Goal: Transaction & Acquisition: Purchase product/service

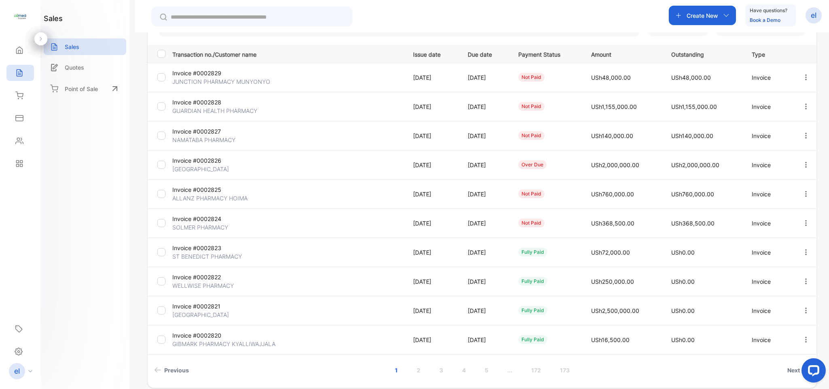
scroll to position [142, 0]
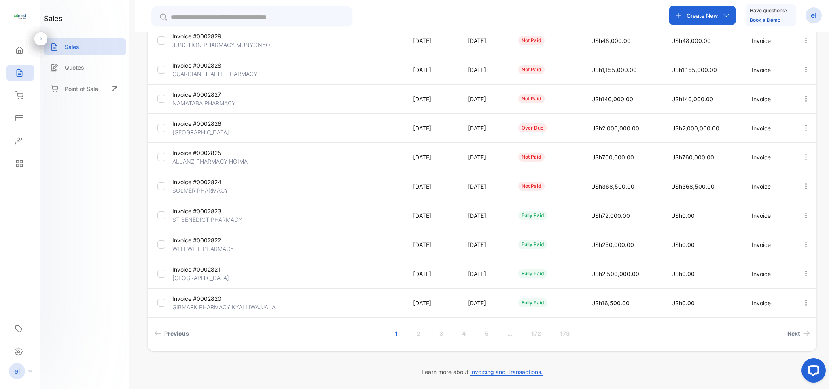
click at [508, 334] on link "..." at bounding box center [510, 333] width 24 height 15
click at [597, 333] on link "173" at bounding box center [598, 333] width 29 height 15
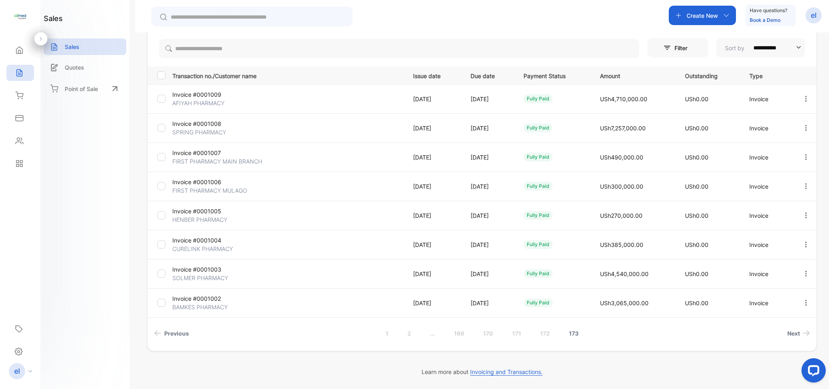
scroll to position [84, 0]
click at [456, 332] on link "169" at bounding box center [459, 333] width 30 height 15
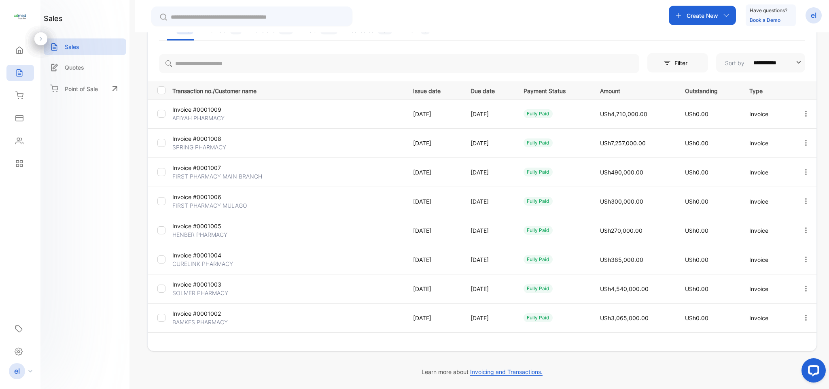
scroll to position [68, 0]
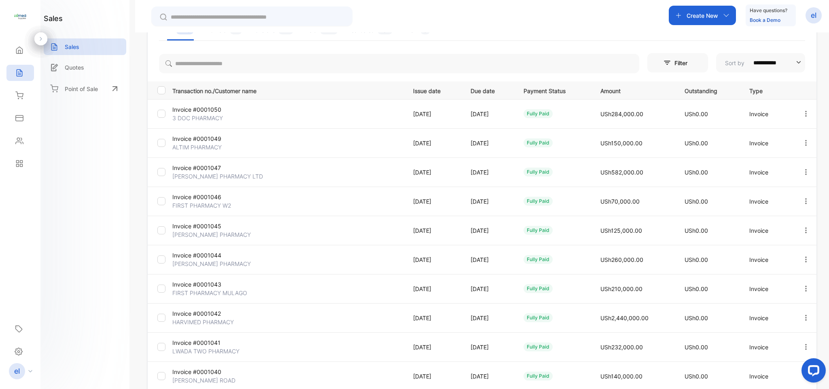
drag, startPoint x: 823, startPoint y: 174, endPoint x: 828, endPoint y: 175, distance: 4.9
click at [828, 175] on div "**********" at bounding box center [482, 226] width 694 height 389
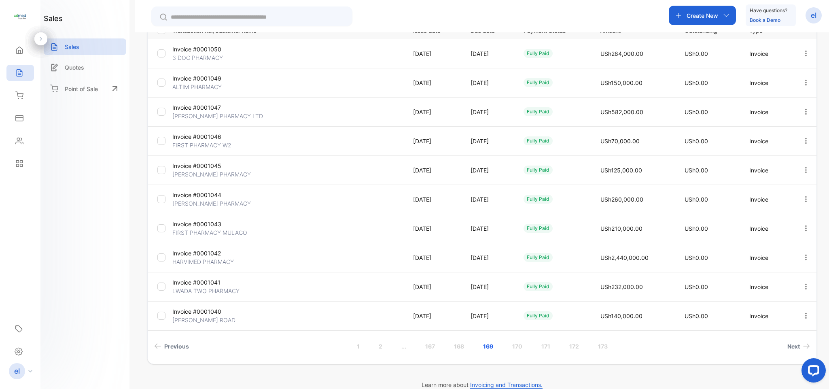
scroll to position [142, 0]
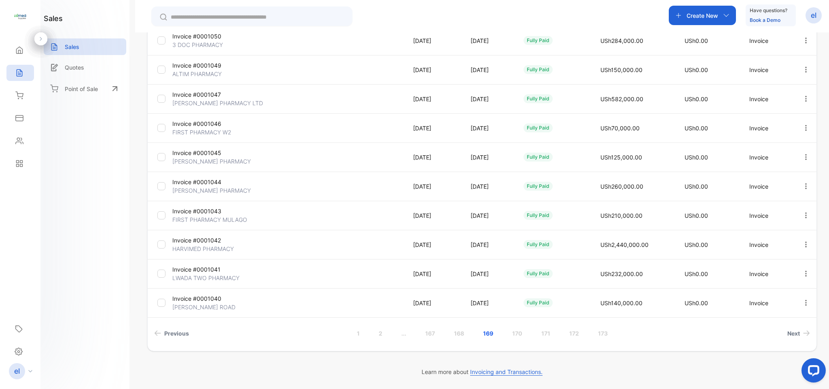
click at [401, 334] on link "..." at bounding box center [404, 333] width 24 height 15
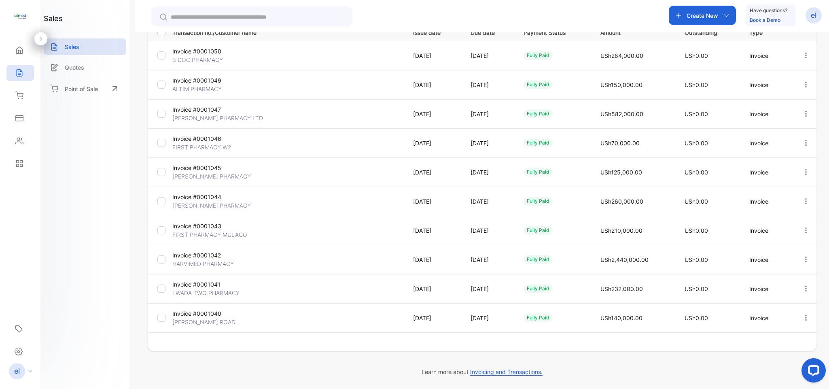
scroll to position [127, 0]
click at [389, 349] on link "..." at bounding box center [391, 348] width 24 height 15
click at [556, 349] on link "..." at bounding box center [560, 348] width 24 height 15
click at [532, 347] on link "166" at bounding box center [534, 348] width 30 height 15
click at [533, 346] on link "168" at bounding box center [534, 348] width 30 height 15
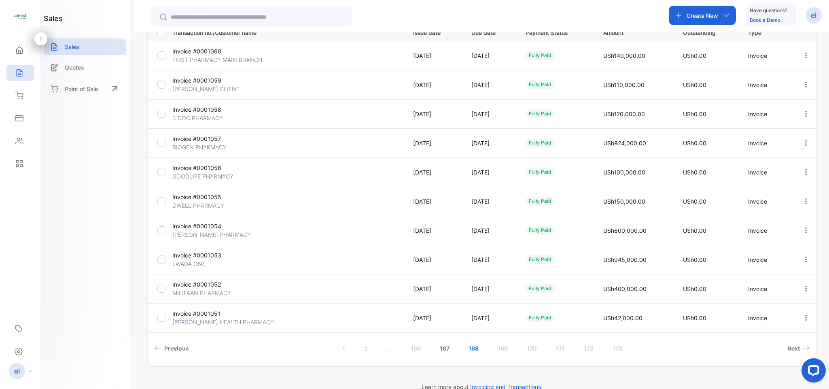
click at [443, 346] on link "167" at bounding box center [444, 348] width 29 height 15
click at [502, 346] on link "168" at bounding box center [505, 348] width 30 height 15
click at [441, 346] on link "167" at bounding box center [444, 348] width 29 height 15
click at [442, 346] on link "166" at bounding box center [447, 348] width 30 height 15
click at [500, 350] on link "167" at bounding box center [504, 348] width 29 height 15
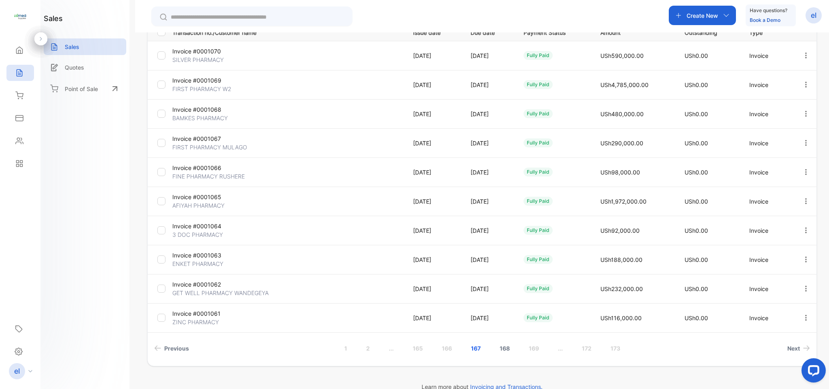
click at [499, 348] on link "168" at bounding box center [505, 348] width 30 height 15
click at [447, 346] on link "167" at bounding box center [444, 348] width 29 height 15
click at [415, 346] on link "165" at bounding box center [418, 348] width 30 height 15
click at [448, 346] on link "164" at bounding box center [447, 348] width 30 height 15
click at [502, 343] on link "165" at bounding box center [505, 348] width 30 height 15
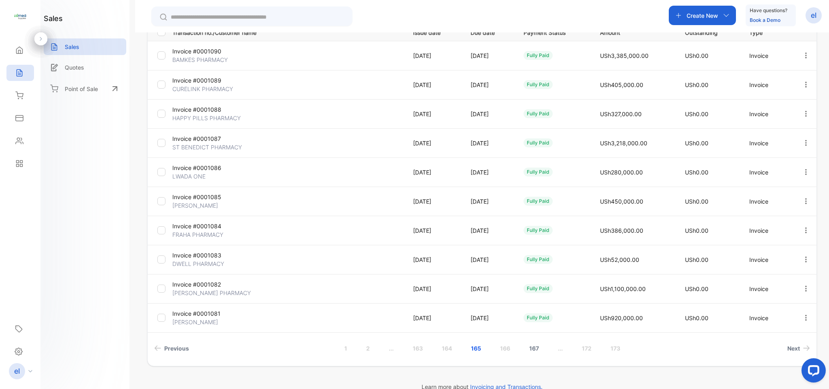
click at [531, 348] on link "167" at bounding box center [533, 348] width 29 height 15
click at [444, 347] on link "166" at bounding box center [447, 348] width 30 height 15
click at [533, 347] on link "168" at bounding box center [534, 348] width 30 height 15
click at [415, 350] on link "166" at bounding box center [416, 348] width 30 height 15
click at [388, 350] on link "..." at bounding box center [391, 348] width 24 height 15
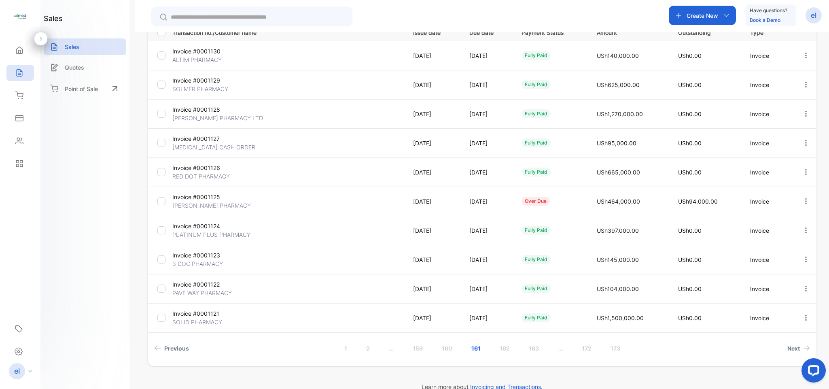
click at [388, 350] on link "..." at bounding box center [391, 348] width 24 height 15
click at [388, 350] on div "**********" at bounding box center [482, 151] width 670 height 399
click at [388, 350] on div "Fetching Latest invoice, please wait..." at bounding box center [414, 194] width 829 height 389
click at [388, 350] on link "..." at bounding box center [391, 348] width 24 height 15
click at [386, 347] on link "..." at bounding box center [391, 348] width 24 height 15
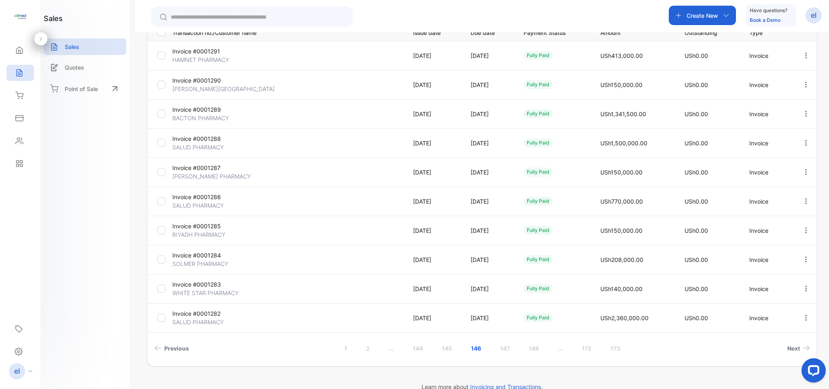
click at [388, 352] on link "..." at bounding box center [391, 348] width 24 height 15
click at [391, 348] on link "..." at bounding box center [391, 348] width 24 height 15
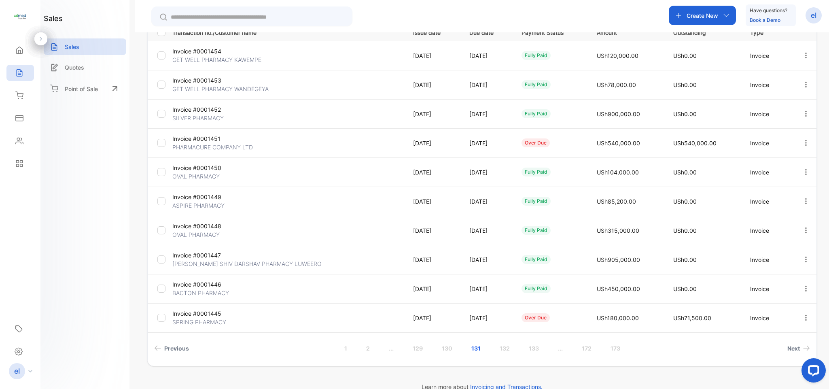
click at [391, 351] on link "..." at bounding box center [391, 348] width 24 height 15
click at [391, 349] on link "..." at bounding box center [391, 348] width 24 height 15
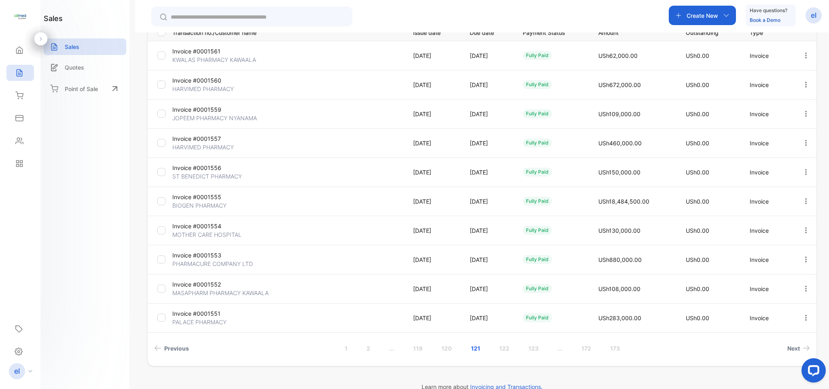
click at [391, 346] on link "..." at bounding box center [391, 348] width 24 height 15
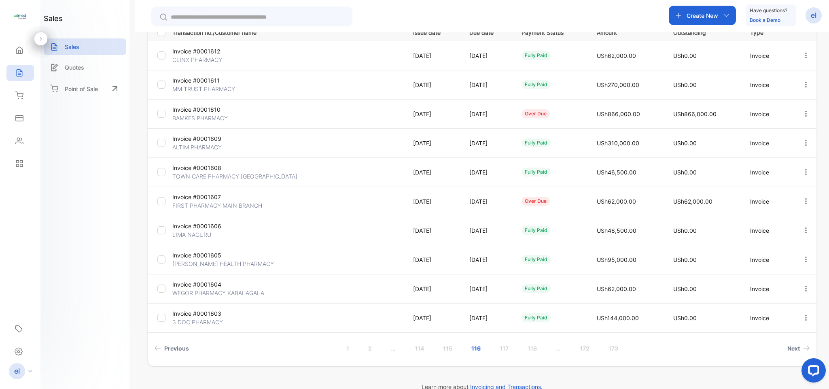
click at [391, 346] on link "..." at bounding box center [393, 348] width 24 height 15
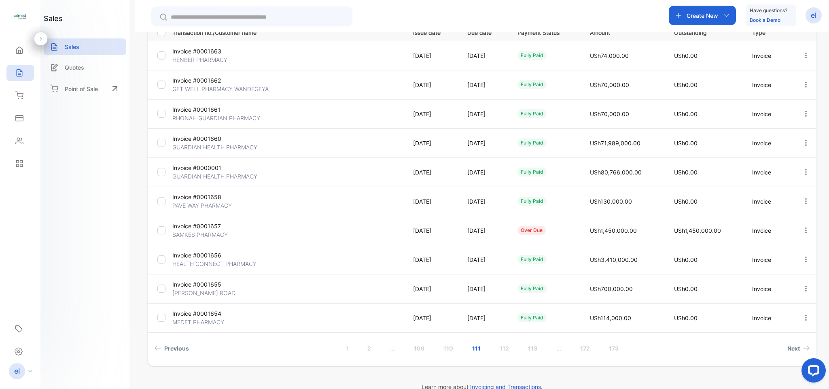
click at [391, 346] on link "..." at bounding box center [392, 348] width 24 height 15
click at [390, 350] on link "..." at bounding box center [390, 348] width 24 height 15
click at [390, 349] on link "..." at bounding box center [391, 348] width 24 height 15
click at [396, 350] on link "..." at bounding box center [398, 348] width 24 height 15
click at [397, 348] on link "..." at bounding box center [398, 348] width 24 height 15
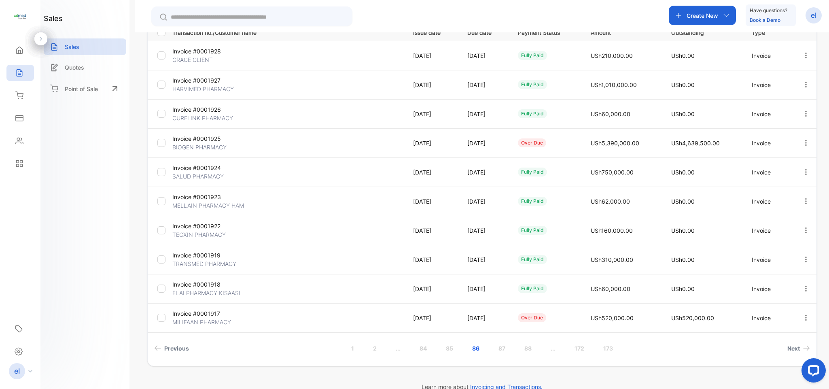
click at [397, 348] on link "..." at bounding box center [398, 348] width 24 height 15
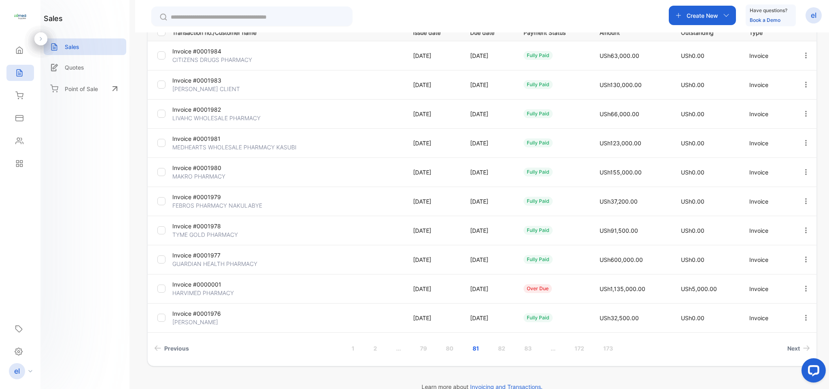
click at [397, 346] on link "..." at bounding box center [398, 348] width 24 height 15
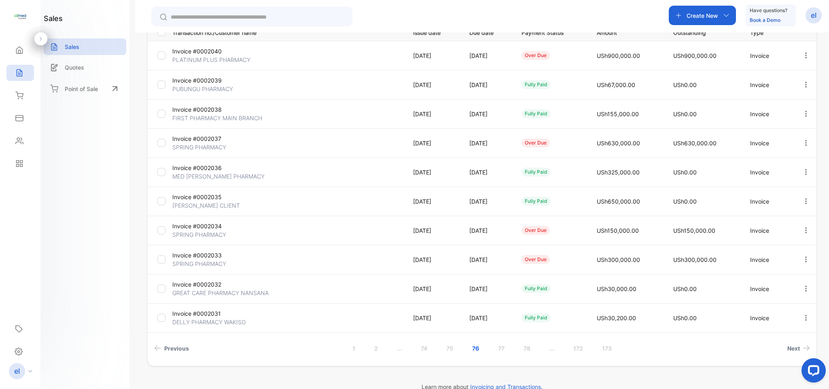
click at [394, 348] on link "..." at bounding box center [399, 348] width 24 height 15
click at [397, 349] on link "..." at bounding box center [399, 348] width 24 height 15
click at [396, 348] on link "..." at bounding box center [398, 348] width 24 height 15
click at [397, 348] on link "..." at bounding box center [398, 348] width 24 height 15
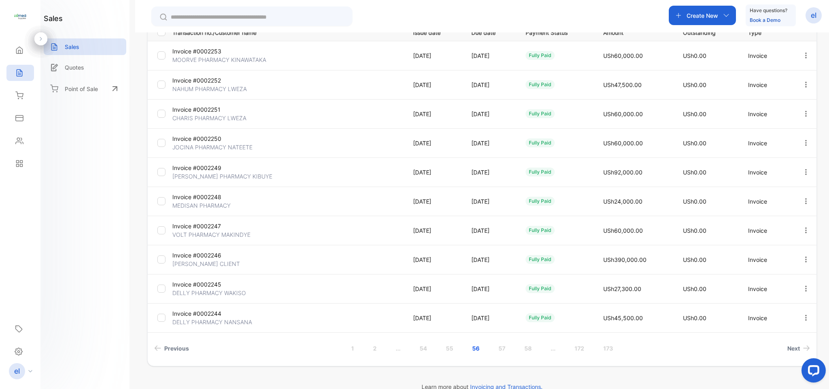
click at [396, 348] on link "..." at bounding box center [398, 348] width 24 height 15
click at [500, 345] on link "52" at bounding box center [501, 348] width 27 height 15
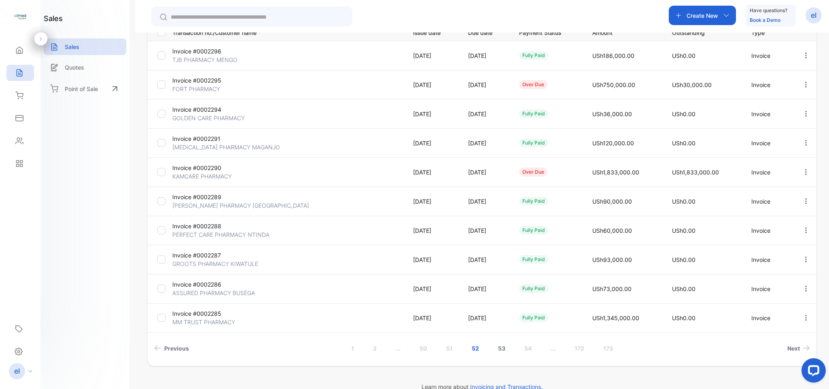
click at [499, 346] on link "53" at bounding box center [501, 348] width 27 height 15
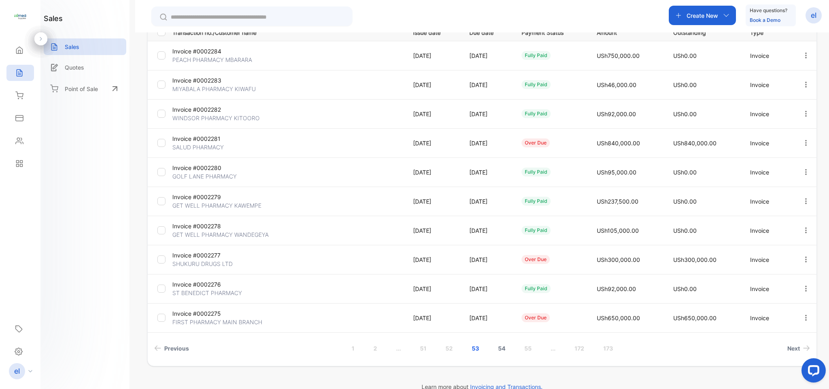
click at [499, 346] on link "54" at bounding box center [501, 348] width 27 height 15
click at [449, 347] on link "53" at bounding box center [449, 348] width 27 height 15
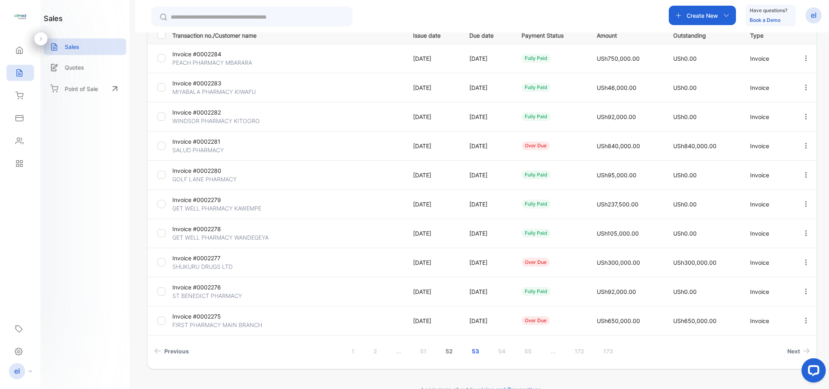
click at [447, 350] on link "52" at bounding box center [449, 350] width 27 height 15
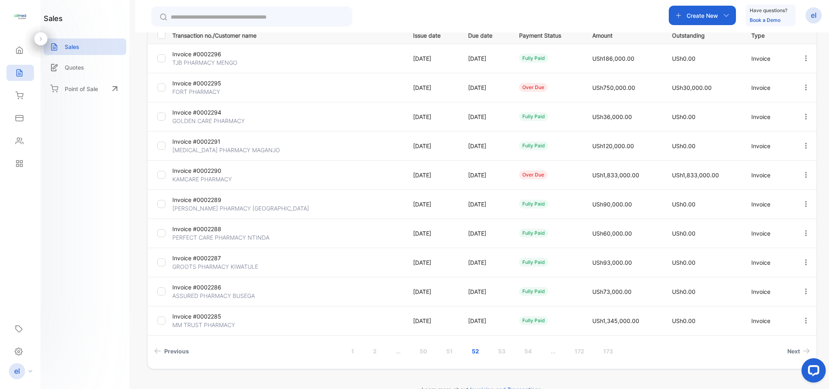
click at [690, 17] on p "Create New" at bounding box center [703, 15] width 32 height 8
click at [692, 32] on p "Invoice" at bounding box center [699, 36] width 27 height 10
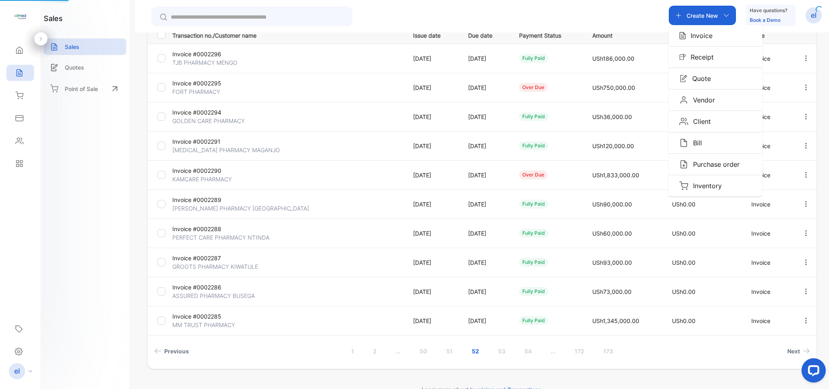
scroll to position [28, 0]
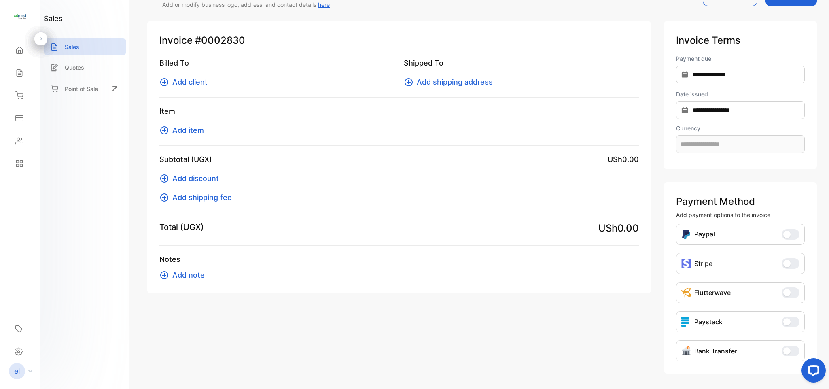
click at [193, 80] on span "Add client" at bounding box center [189, 81] width 35 height 11
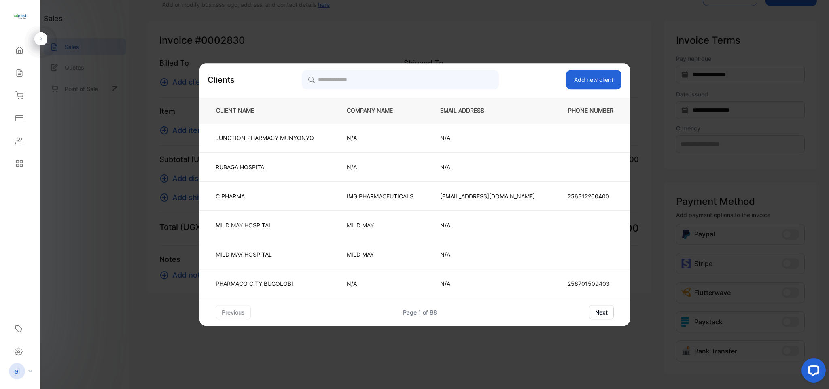
type input "**********"
click at [358, 74] on input "search" at bounding box center [400, 80] width 197 height 20
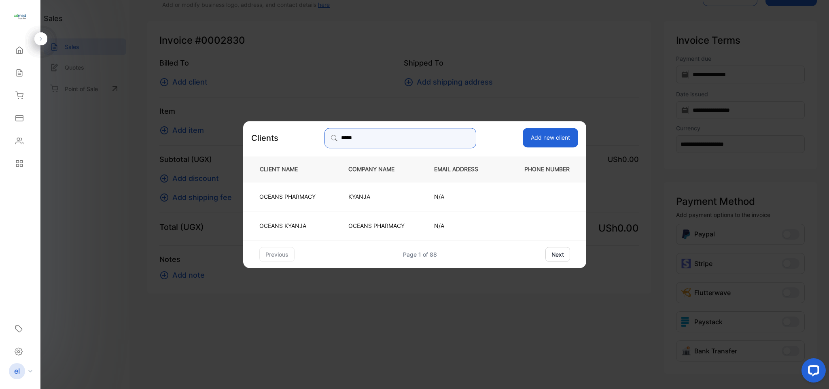
type input "******"
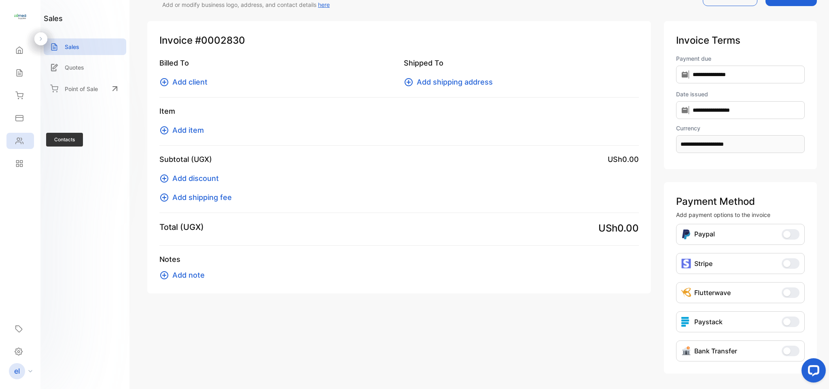
click at [21, 144] on icon at bounding box center [19, 141] width 7 height 6
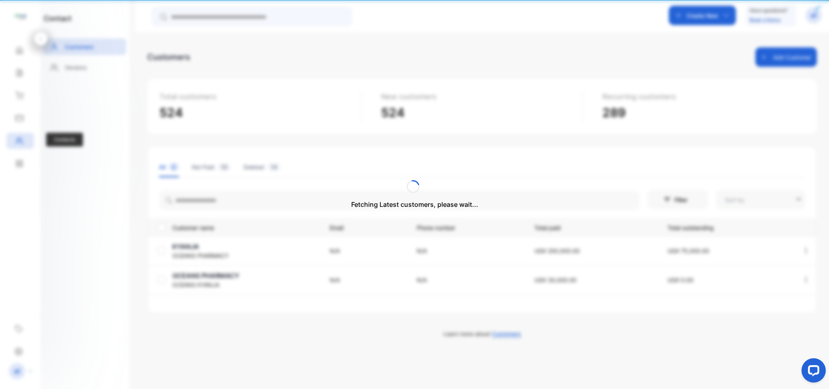
type input "**********"
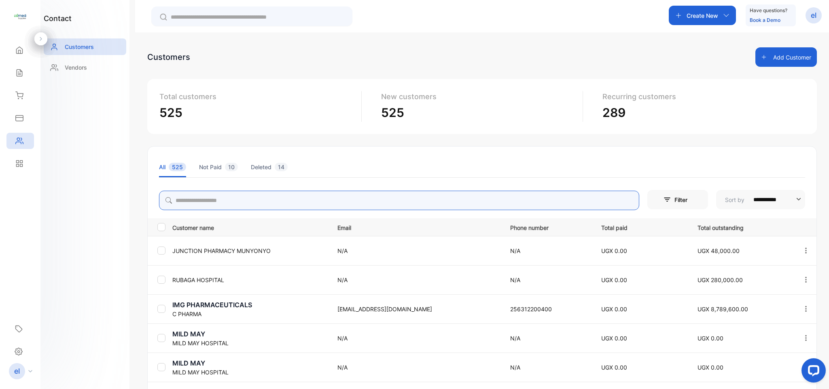
click at [205, 199] on input "search" at bounding box center [399, 200] width 480 height 19
type input "******"
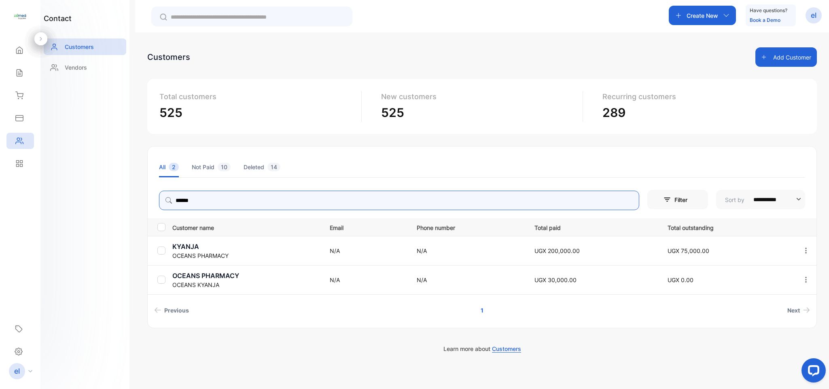
click at [805, 276] on icon "button" at bounding box center [805, 279] width 7 height 7
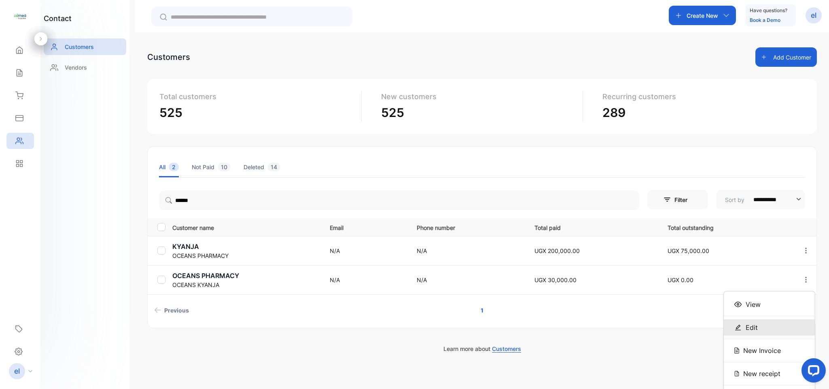
click at [768, 329] on div "Edit" at bounding box center [769, 327] width 91 height 16
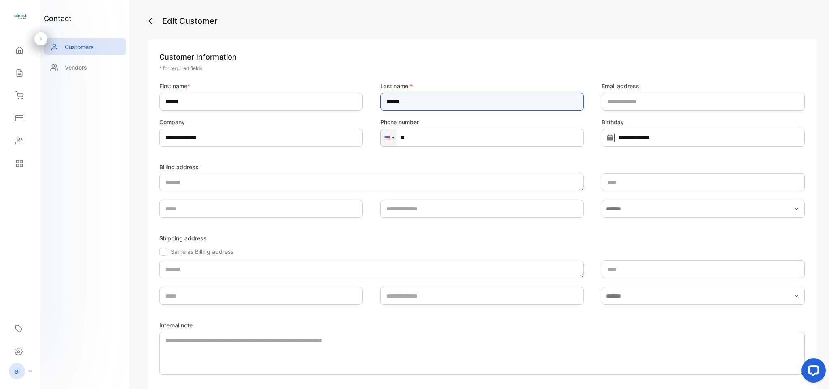
click at [423, 102] on name-inputlastname "******" at bounding box center [481, 102] width 203 height 18
type name-inputlastname "*"
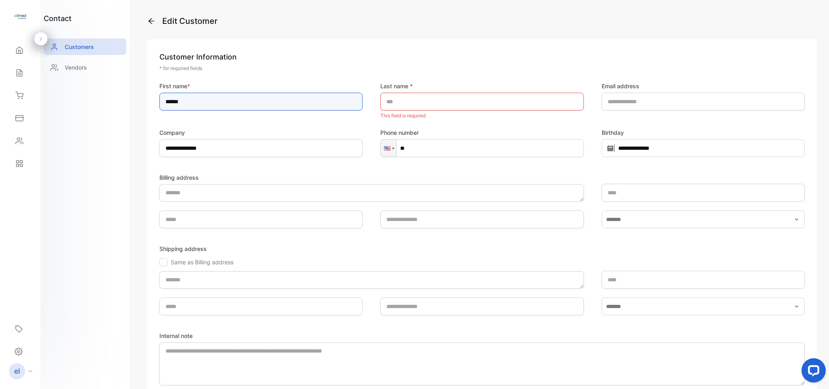
click at [223, 98] on input "******" at bounding box center [260, 102] width 203 height 18
type input "*"
type input "******"
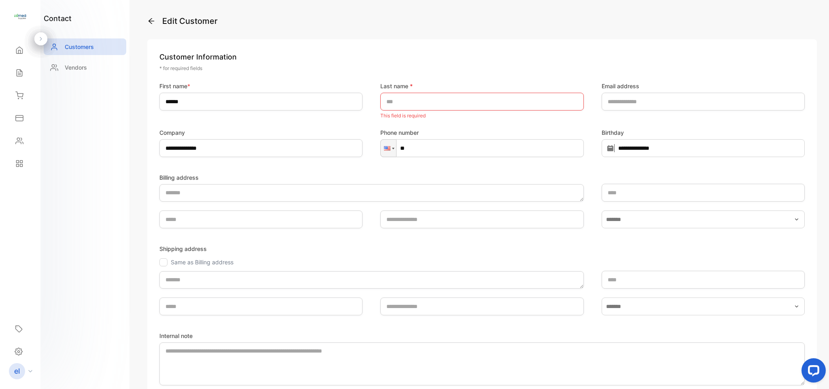
click at [363, 262] on div "Same as Billing address" at bounding box center [481, 262] width 645 height 8
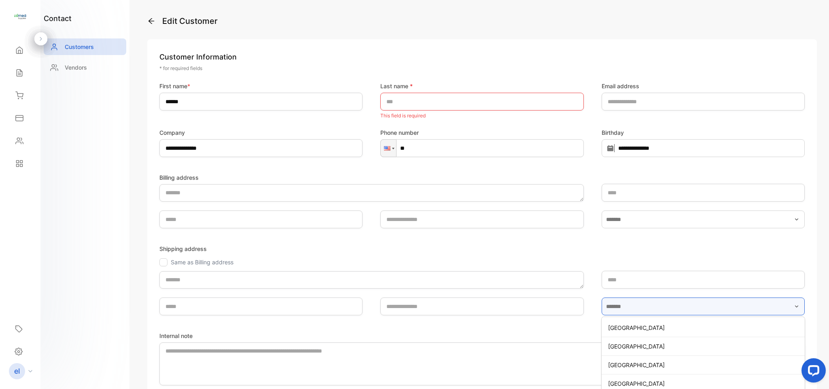
scroll to position [25, 0]
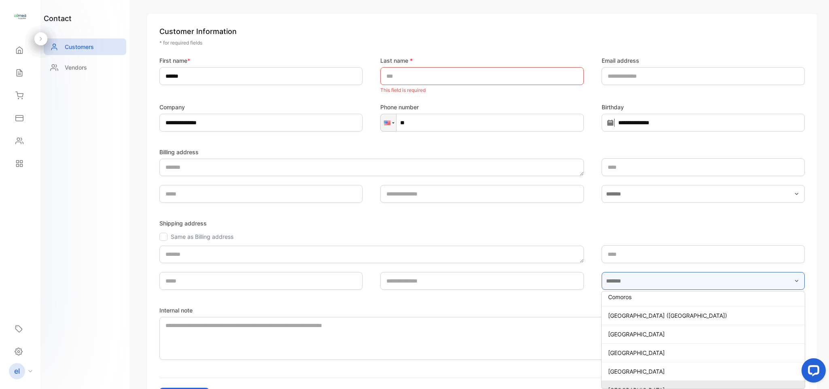
click at [363, 262] on div "Shipping address Same as Billing address" at bounding box center [481, 242] width 645 height 46
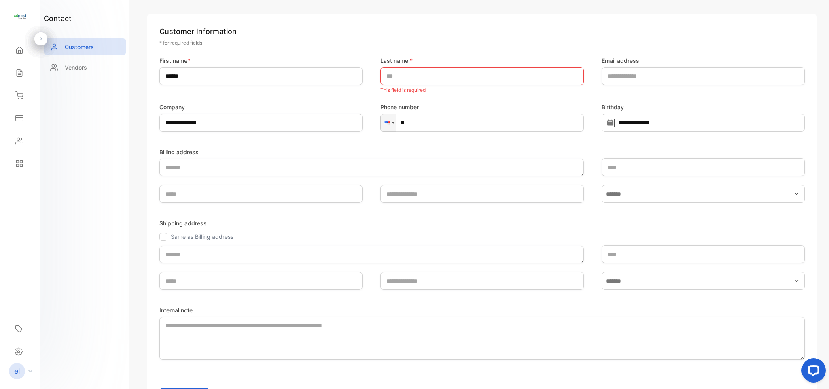
click at [246, 372] on form "**********" at bounding box center [481, 231] width 645 height 351
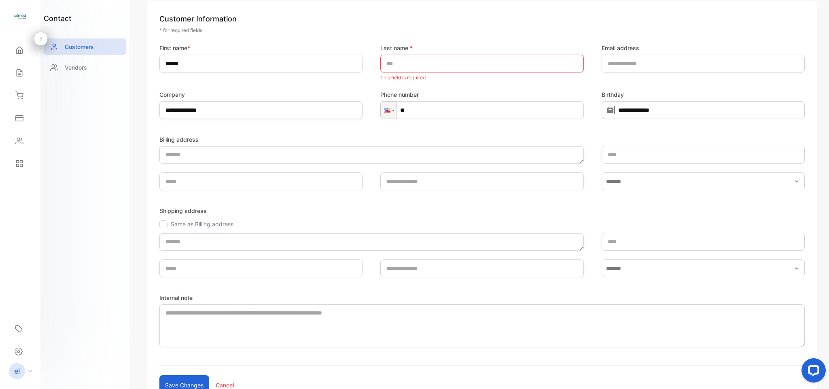
scroll to position [16, 0]
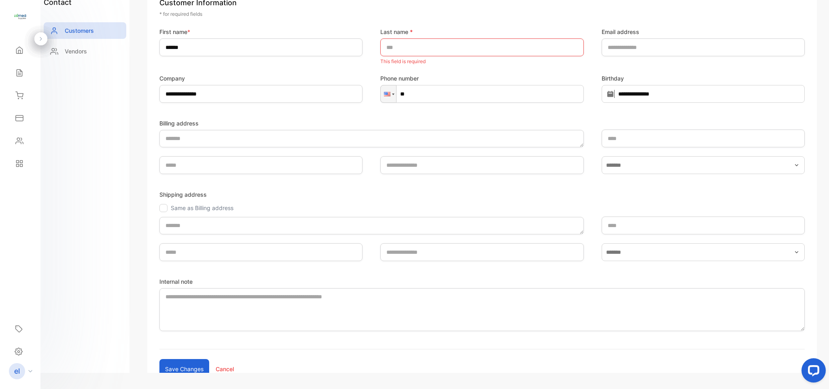
click at [186, 375] on div "**********" at bounding box center [482, 186] width 694 height 405
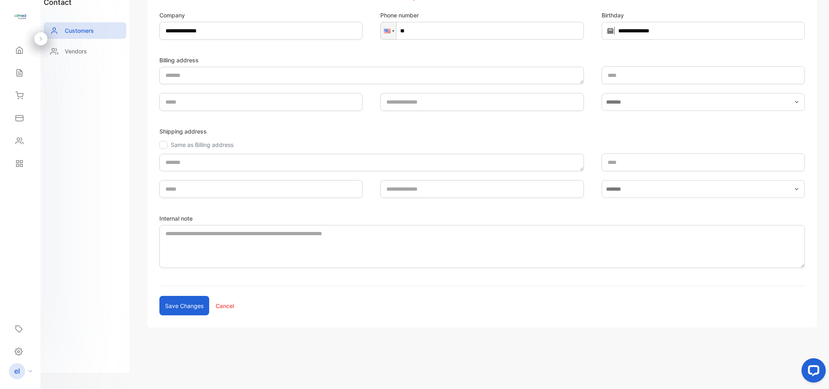
click at [176, 322] on div "**********" at bounding box center [482, 124] width 670 height 405
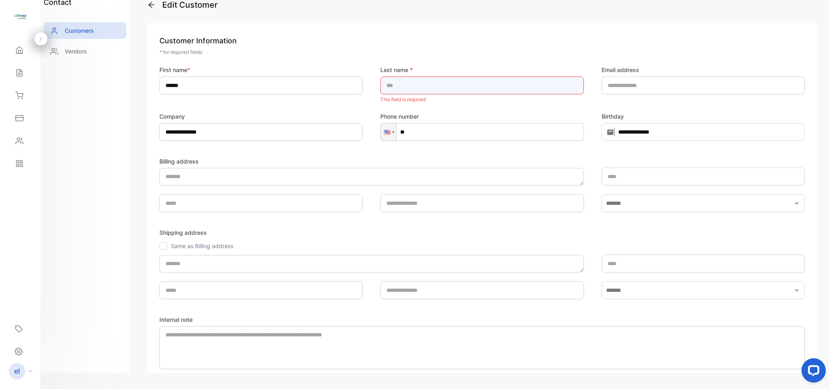
click at [410, 83] on name-inputlastname "text" at bounding box center [481, 85] width 203 height 18
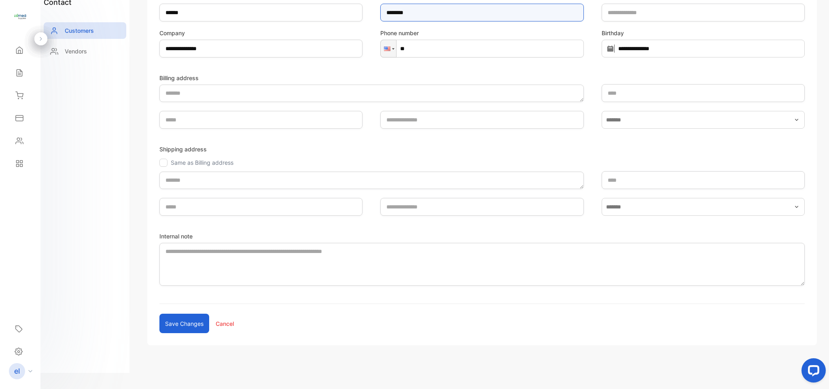
scroll to position [91, 0]
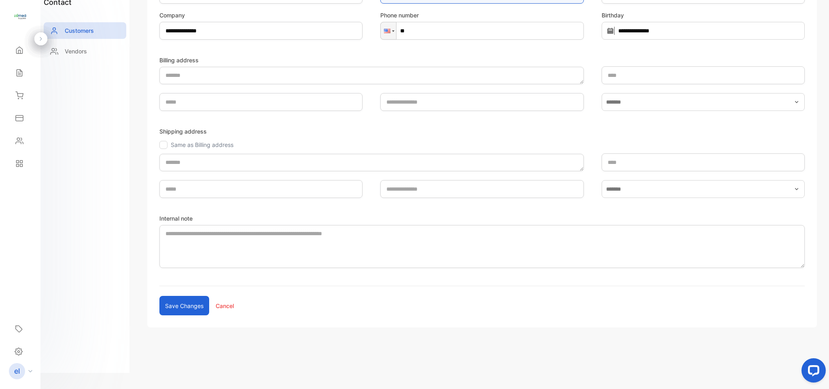
type name-inputlastname "********"
click at [196, 305] on button "Save changes" at bounding box center [184, 305] width 50 height 19
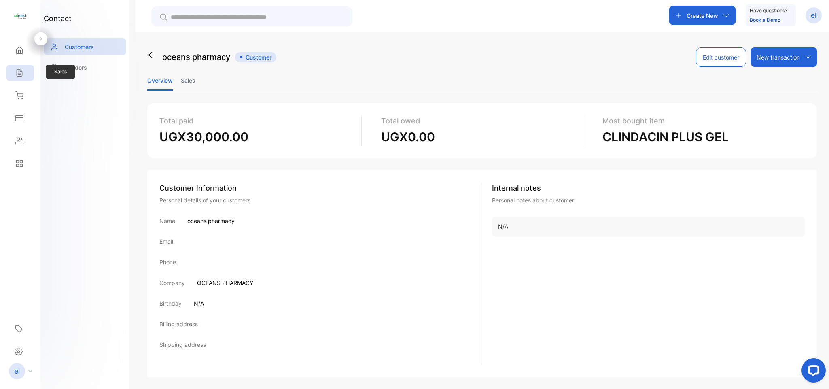
click at [18, 77] on icon at bounding box center [19, 73] width 8 height 8
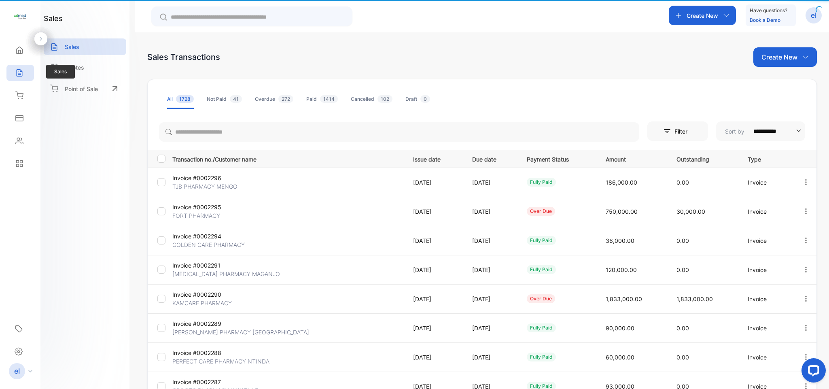
scroll to position [0, 45]
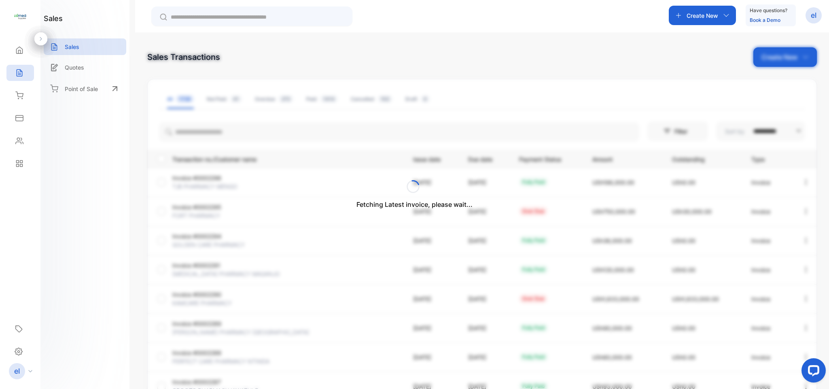
click at [700, 13] on div "Fetching Latest invoice, please wait..." at bounding box center [414, 194] width 829 height 389
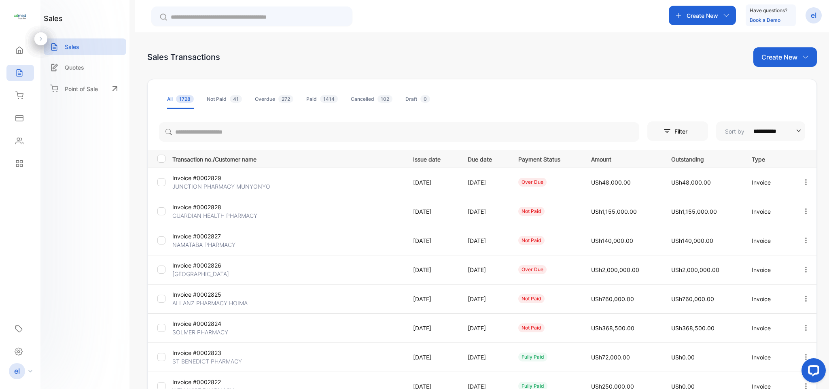
click at [700, 13] on p "Create New" at bounding box center [703, 15] width 32 height 8
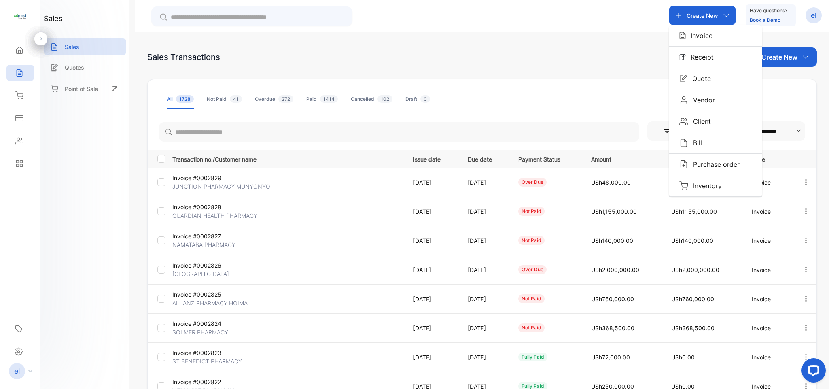
click at [700, 13] on p "Create New" at bounding box center [703, 15] width 32 height 8
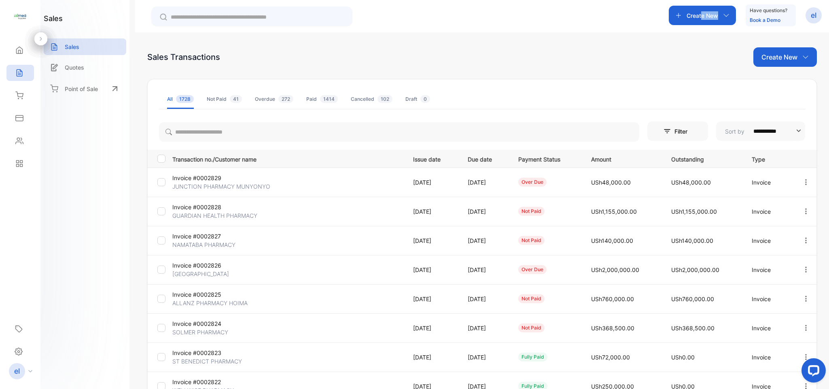
click at [700, 22] on div "Create New Have questions? Book a Demo el" at bounding box center [745, 15] width 153 height 22
click at [700, 16] on p "Create New" at bounding box center [703, 15] width 32 height 8
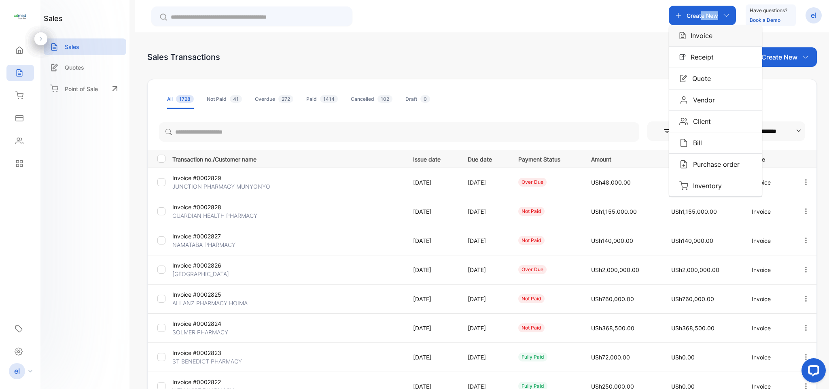
click at [700, 32] on p "Invoice" at bounding box center [699, 36] width 27 height 10
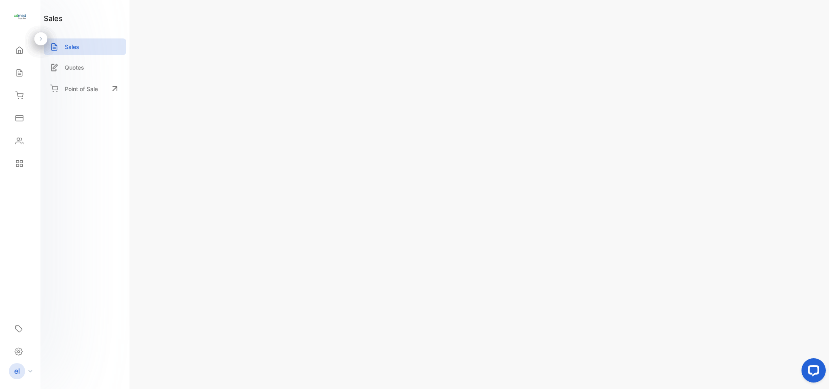
type input "**********"
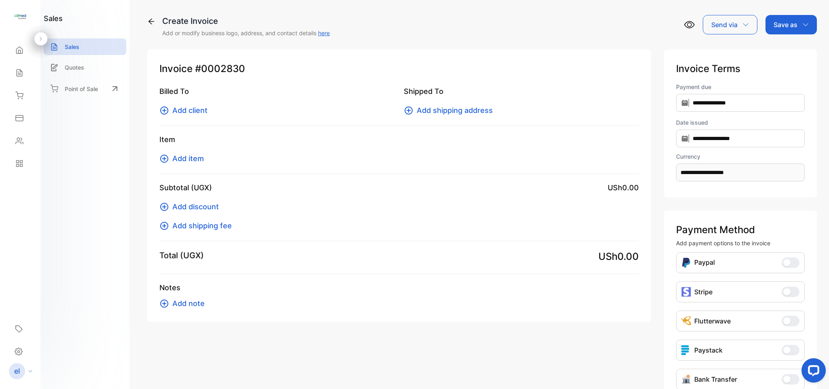
click at [186, 117] on div "Billed To Add client Shipped To Add shipping address" at bounding box center [398, 106] width 479 height 40
click at [186, 107] on span "Add client" at bounding box center [189, 110] width 35 height 11
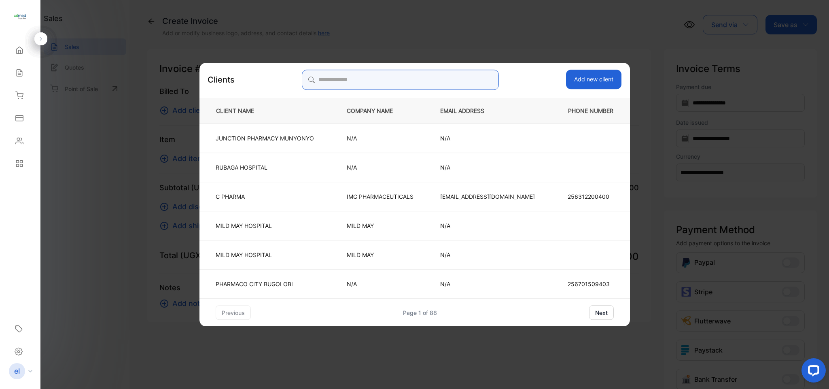
click at [382, 81] on input "search" at bounding box center [400, 80] width 197 height 20
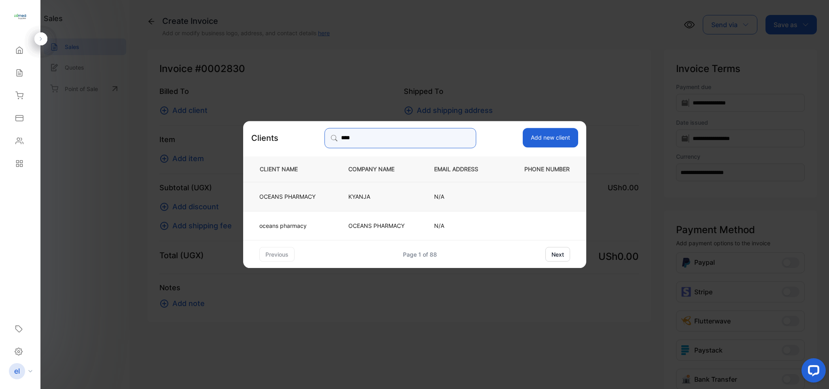
type input "****"
click at [297, 195] on p "OCEANS PHARMACY" at bounding box center [287, 196] width 56 height 8
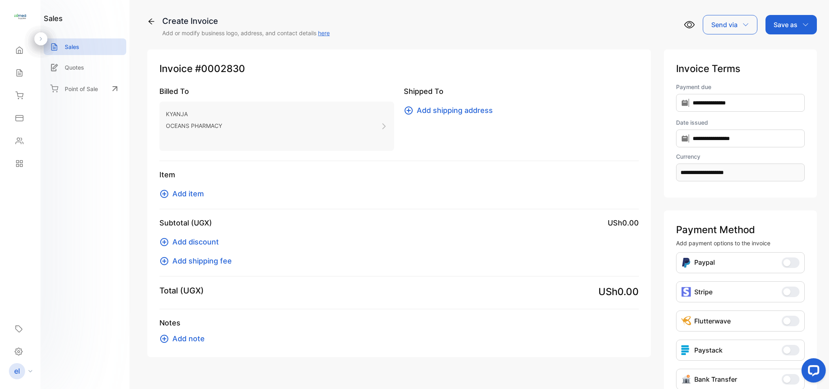
click at [192, 190] on span "Add item" at bounding box center [188, 193] width 32 height 11
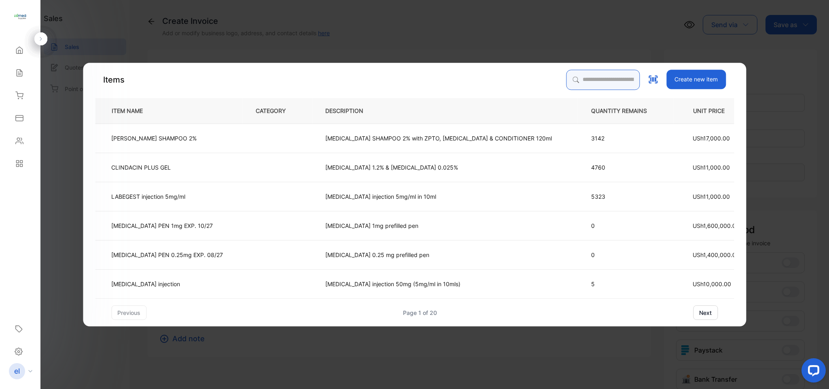
click at [593, 84] on input "search" at bounding box center [603, 80] width 74 height 20
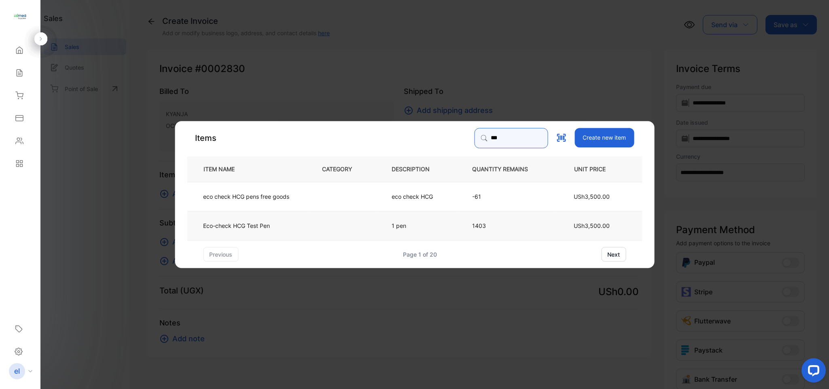
type input "***"
click at [258, 224] on p "Eco-check HCG Test Pen" at bounding box center [236, 225] width 67 height 8
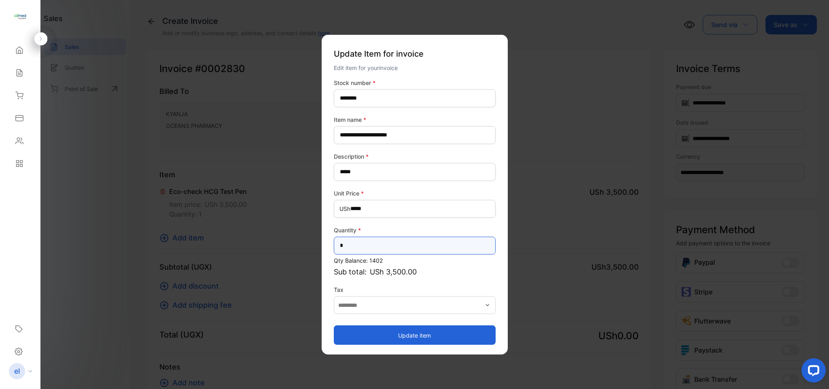
click at [358, 245] on input "*" at bounding box center [415, 245] width 162 height 18
type input "**"
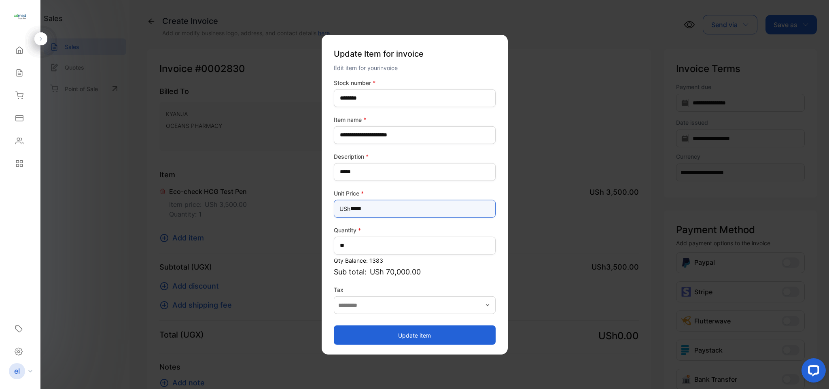
click at [389, 204] on Price-inputprice "*****" at bounding box center [415, 208] width 162 height 18
type Price-inputprice "*****"
click at [420, 329] on button "Update item" at bounding box center [415, 334] width 162 height 19
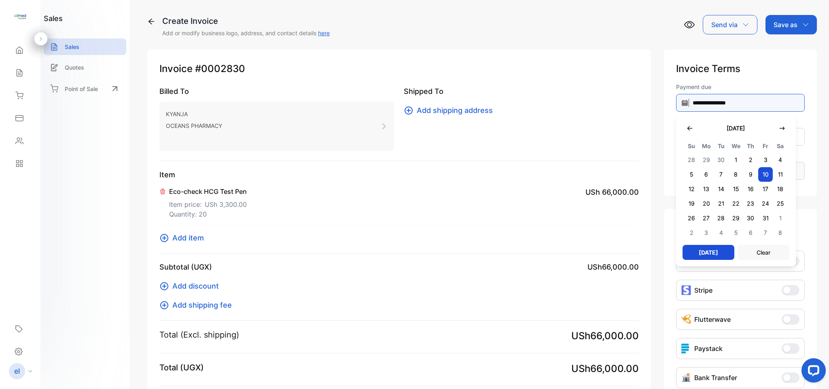
click at [719, 104] on input "**********" at bounding box center [740, 103] width 129 height 18
click at [686, 130] on button "button" at bounding box center [690, 128] width 15 height 17
click at [743, 174] on span "11" at bounding box center [750, 174] width 15 height 15
type input "**********"
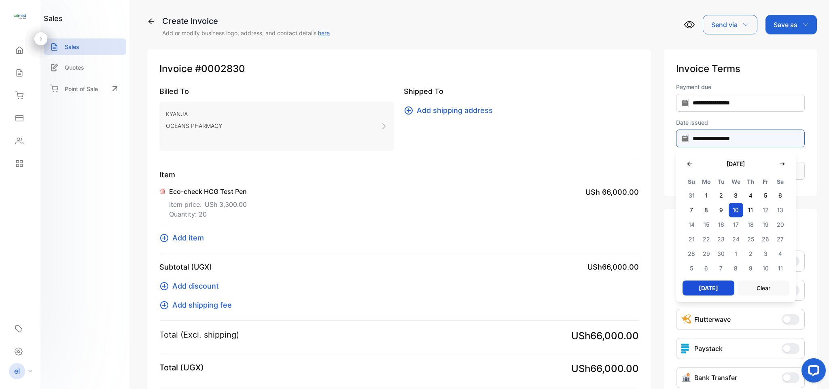
click at [725, 136] on input "**********" at bounding box center [740, 138] width 129 height 18
click at [748, 203] on span "11" at bounding box center [750, 210] width 15 height 15
type input "**********"
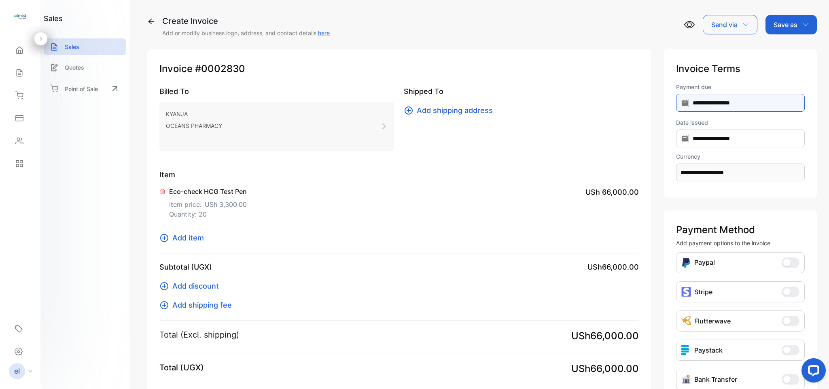
click at [716, 105] on input "**********" at bounding box center [740, 103] width 129 height 18
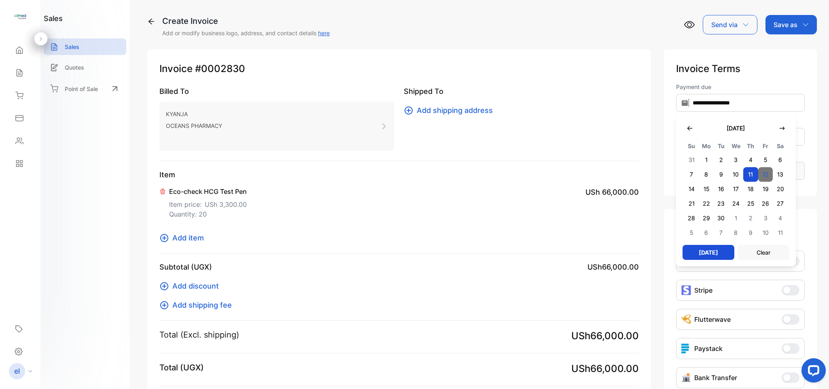
click at [766, 172] on span "12" at bounding box center [765, 174] width 15 height 15
type input "**********"
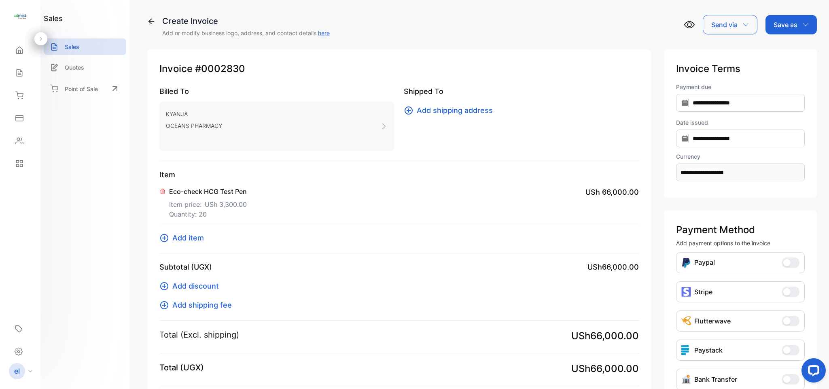
click at [783, 23] on p "Save as" at bounding box center [786, 25] width 24 height 10
click at [784, 44] on div "Invoice" at bounding box center [789, 51] width 47 height 16
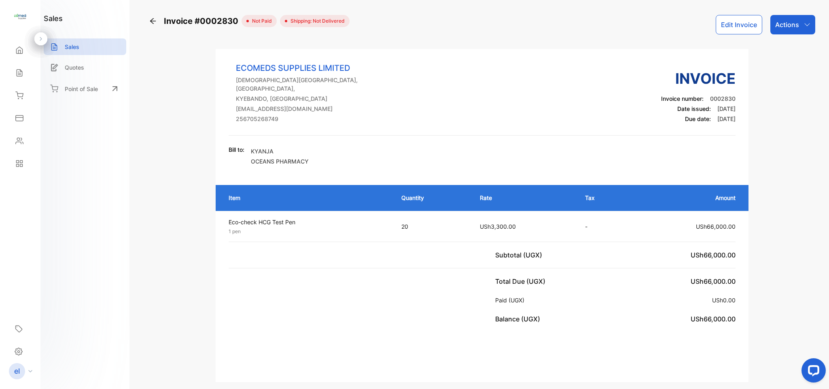
click at [786, 27] on p "Actions" at bounding box center [787, 25] width 24 height 10
click at [771, 198] on div "Print Invoice" at bounding box center [775, 204] width 80 height 16
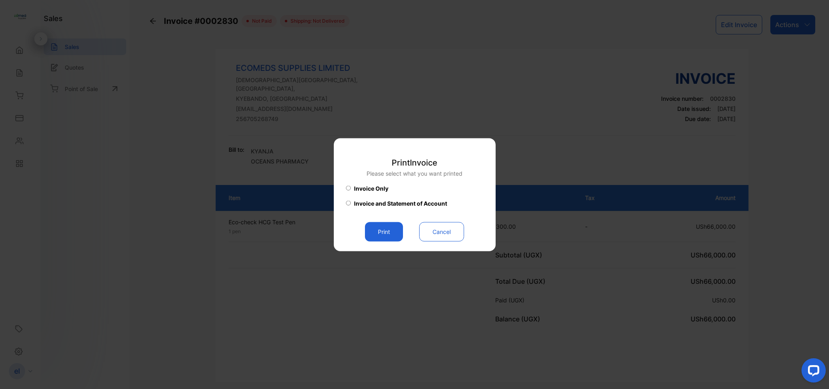
click at [388, 232] on button "Print" at bounding box center [384, 231] width 38 height 19
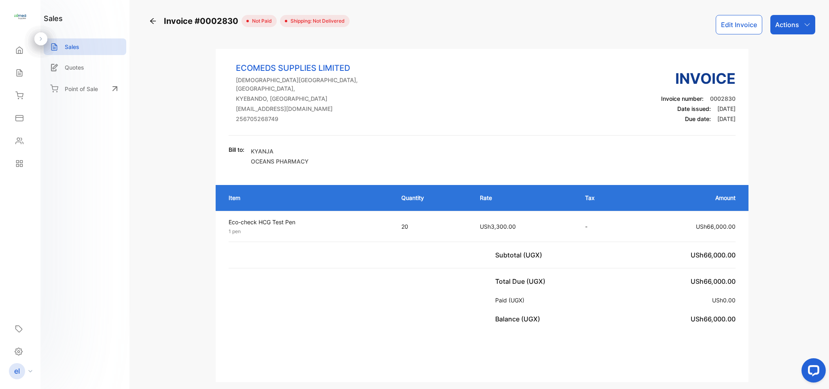
click at [15, 67] on div "Sales" at bounding box center [20, 73] width 28 height 16
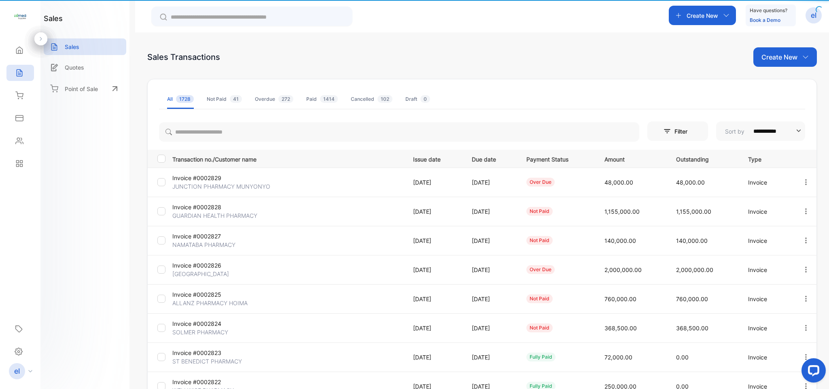
click at [15, 67] on div "Sales" at bounding box center [20, 73] width 28 height 16
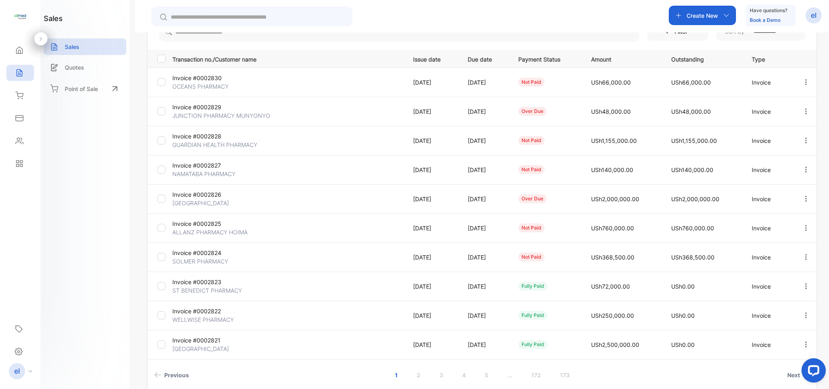
scroll to position [142, 0]
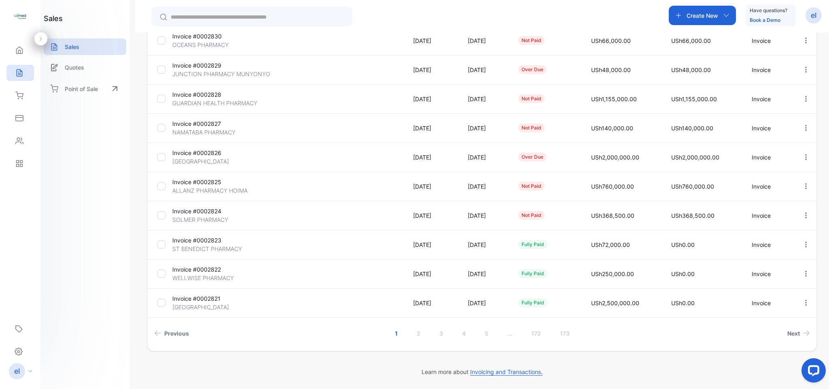
click at [505, 333] on link "..." at bounding box center [510, 333] width 24 height 15
click at [539, 331] on link "..." at bounding box center [543, 333] width 24 height 15
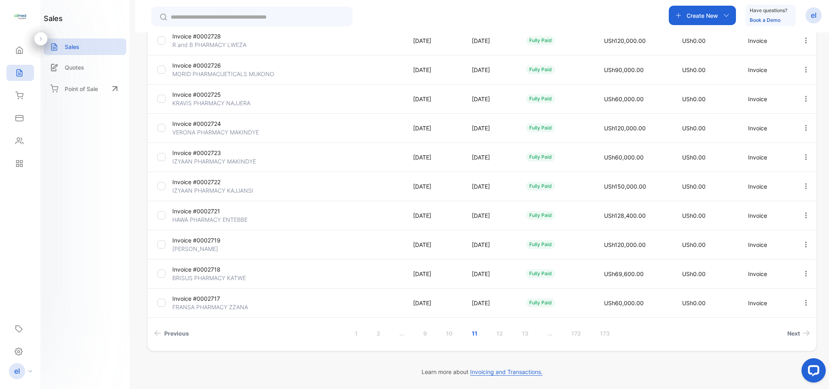
click at [550, 333] on link "..." at bounding box center [550, 333] width 24 height 15
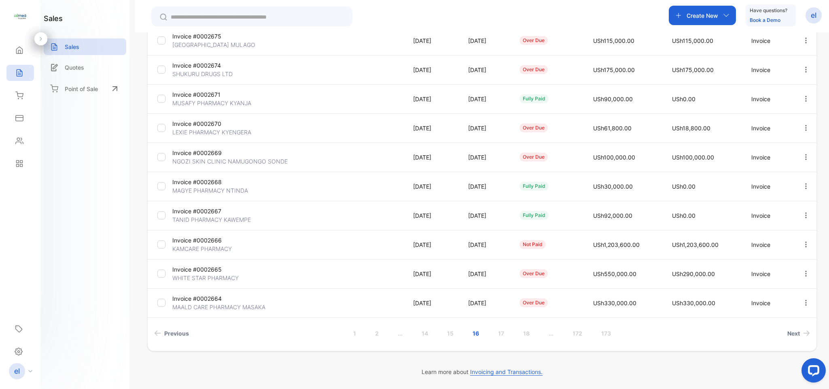
click at [550, 333] on link "..." at bounding box center [551, 333] width 24 height 15
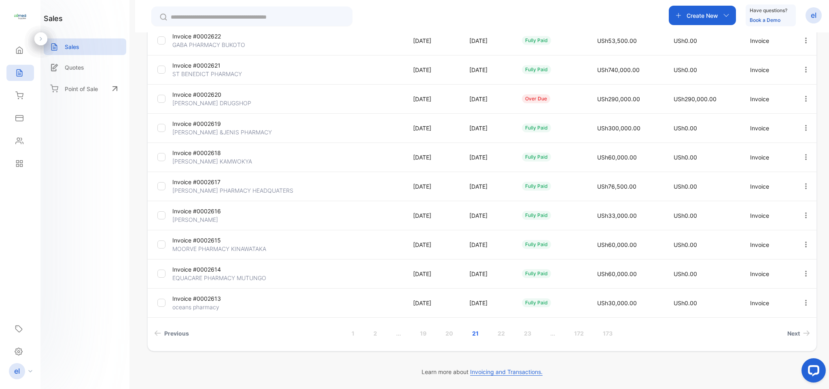
click at [553, 334] on link "..." at bounding box center [553, 333] width 24 height 15
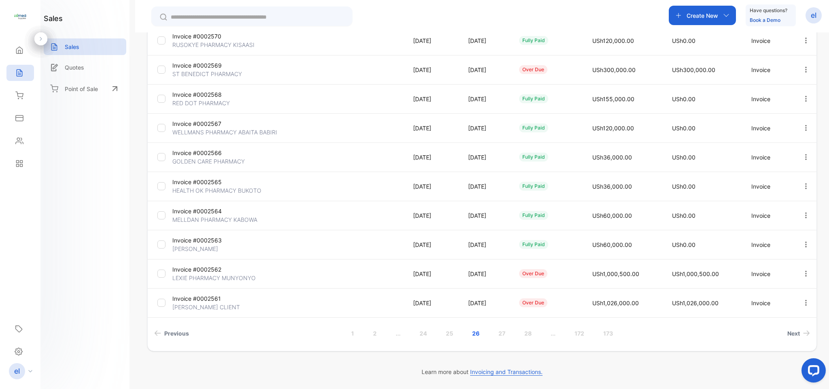
click at [551, 334] on link "..." at bounding box center [553, 333] width 24 height 15
click at [553, 333] on link "..." at bounding box center [553, 333] width 24 height 15
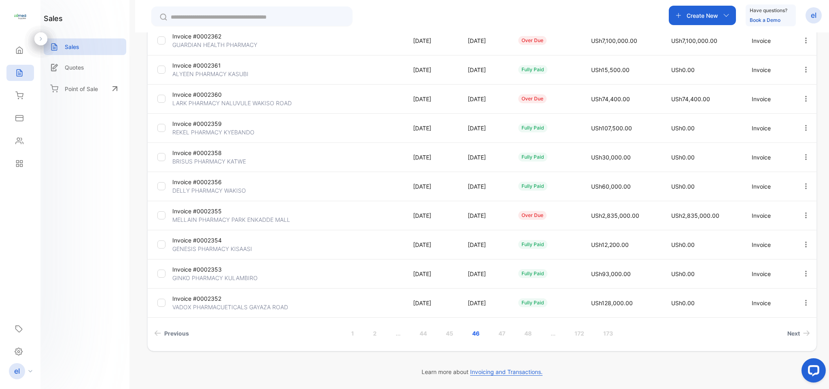
click at [528, 331] on link "48" at bounding box center [528, 333] width 27 height 15
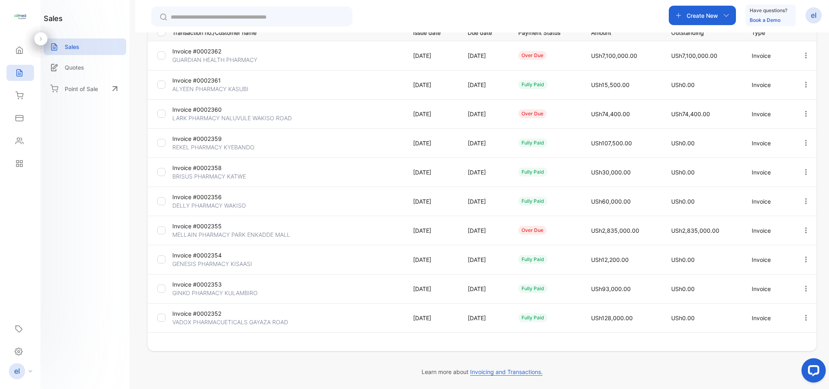
scroll to position [127, 0]
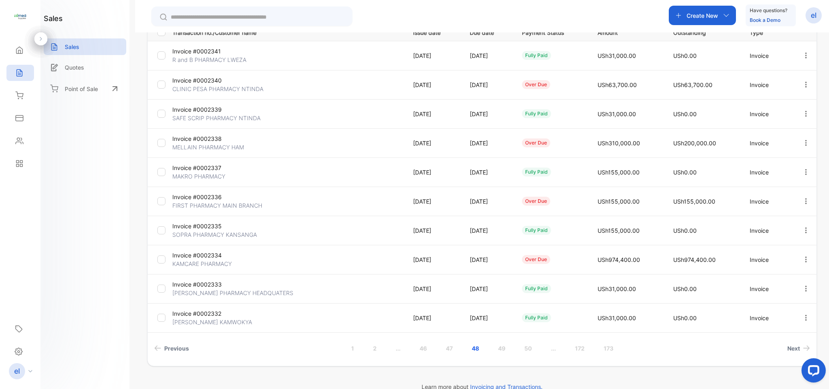
click at [528, 348] on link "50" at bounding box center [528, 348] width 27 height 15
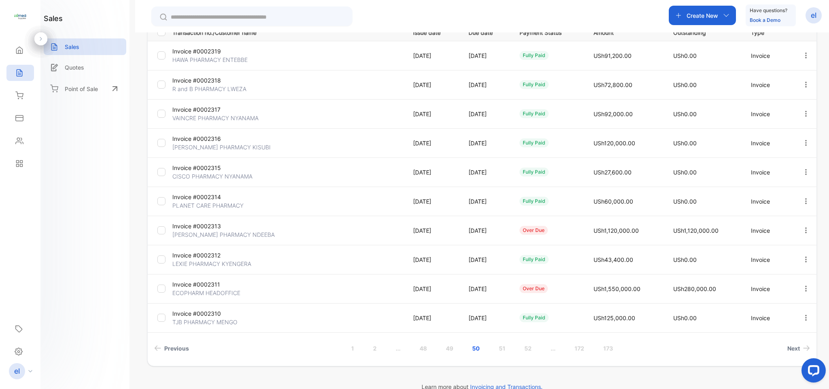
click at [524, 348] on link "52" at bounding box center [528, 348] width 27 height 15
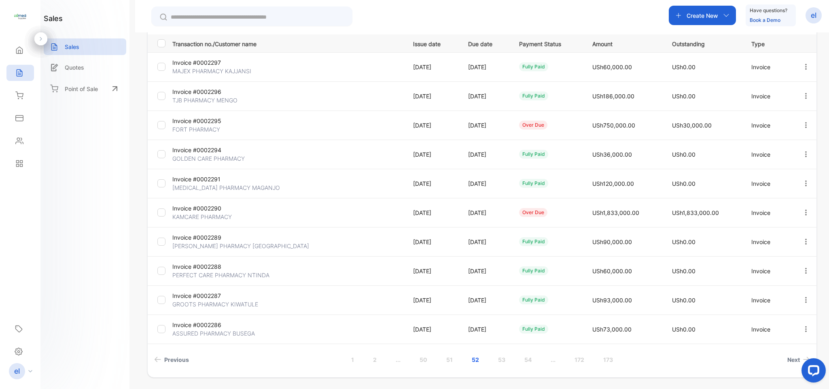
scroll to position [113, 0]
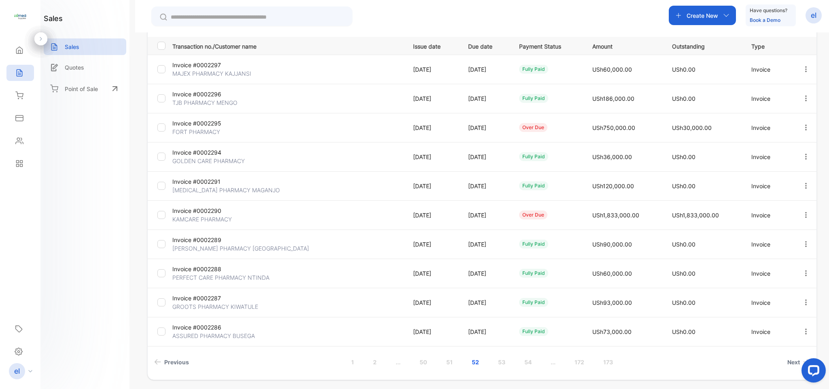
click at [450, 361] on link "51" at bounding box center [450, 361] width 26 height 15
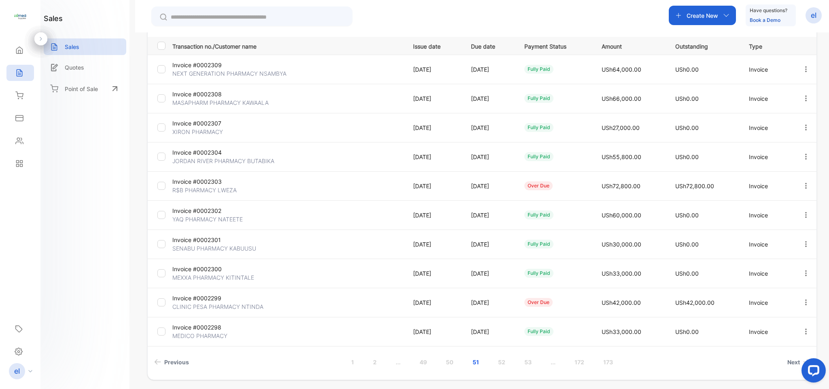
click at [447, 360] on link "50" at bounding box center [449, 361] width 27 height 15
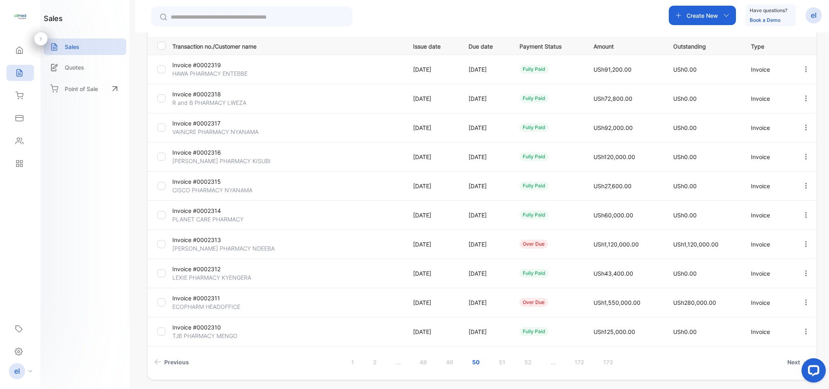
click at [449, 360] on link "49" at bounding box center [449, 361] width 27 height 15
click at [448, 363] on link "48" at bounding box center [449, 361] width 27 height 15
click at [447, 360] on link "47" at bounding box center [449, 361] width 26 height 15
